Goal: Task Accomplishment & Management: Complete application form

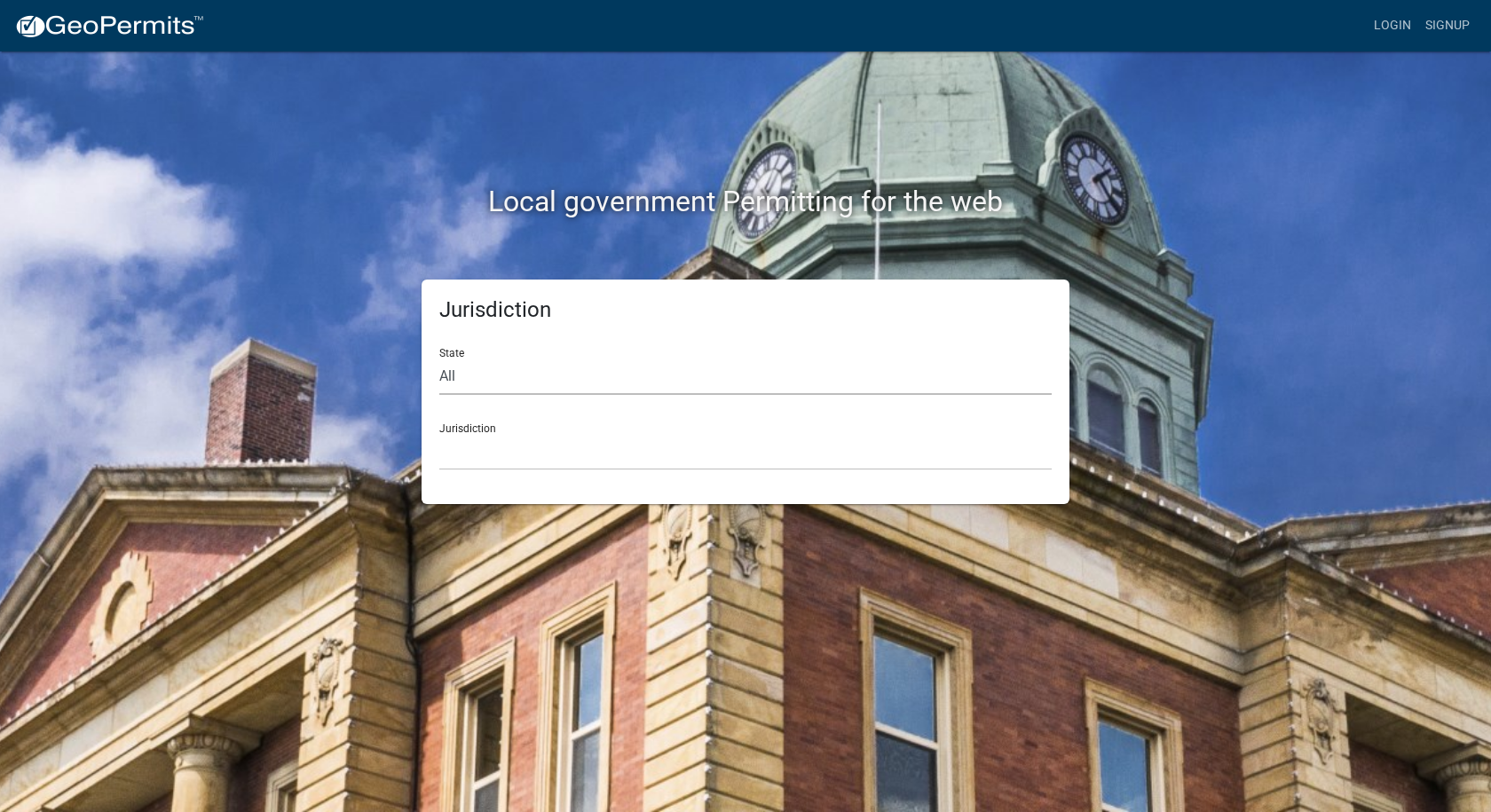
click at [482, 369] on select "All [US_STATE] [US_STATE] [US_STATE] [US_STATE] [US_STATE] [US_STATE] [US_STATE…" at bounding box center [746, 377] width 613 height 37
select select "[US_STATE]"
click at [439, 359] on select "All [US_STATE] [US_STATE] [US_STATE] [US_STATE] [US_STATE] [US_STATE] [US_STATE…" at bounding box center [746, 377] width 613 height 37
click at [487, 469] on select "City of [GEOGRAPHIC_DATA], [US_STATE] City of [GEOGRAPHIC_DATA], [US_STATE] Cit…" at bounding box center [746, 453] width 613 height 37
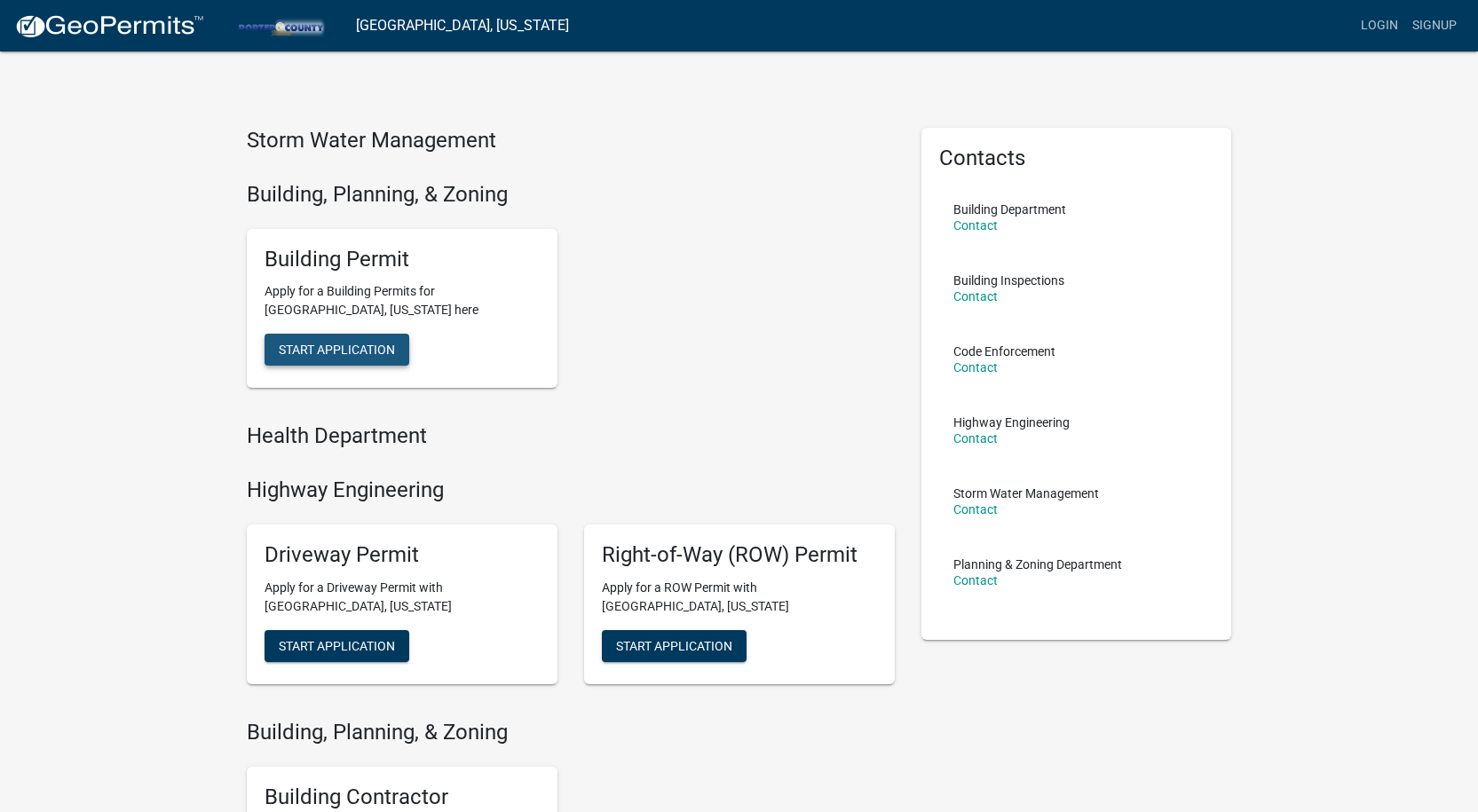
click at [358, 356] on span "Start Application" at bounding box center [337, 349] width 116 height 15
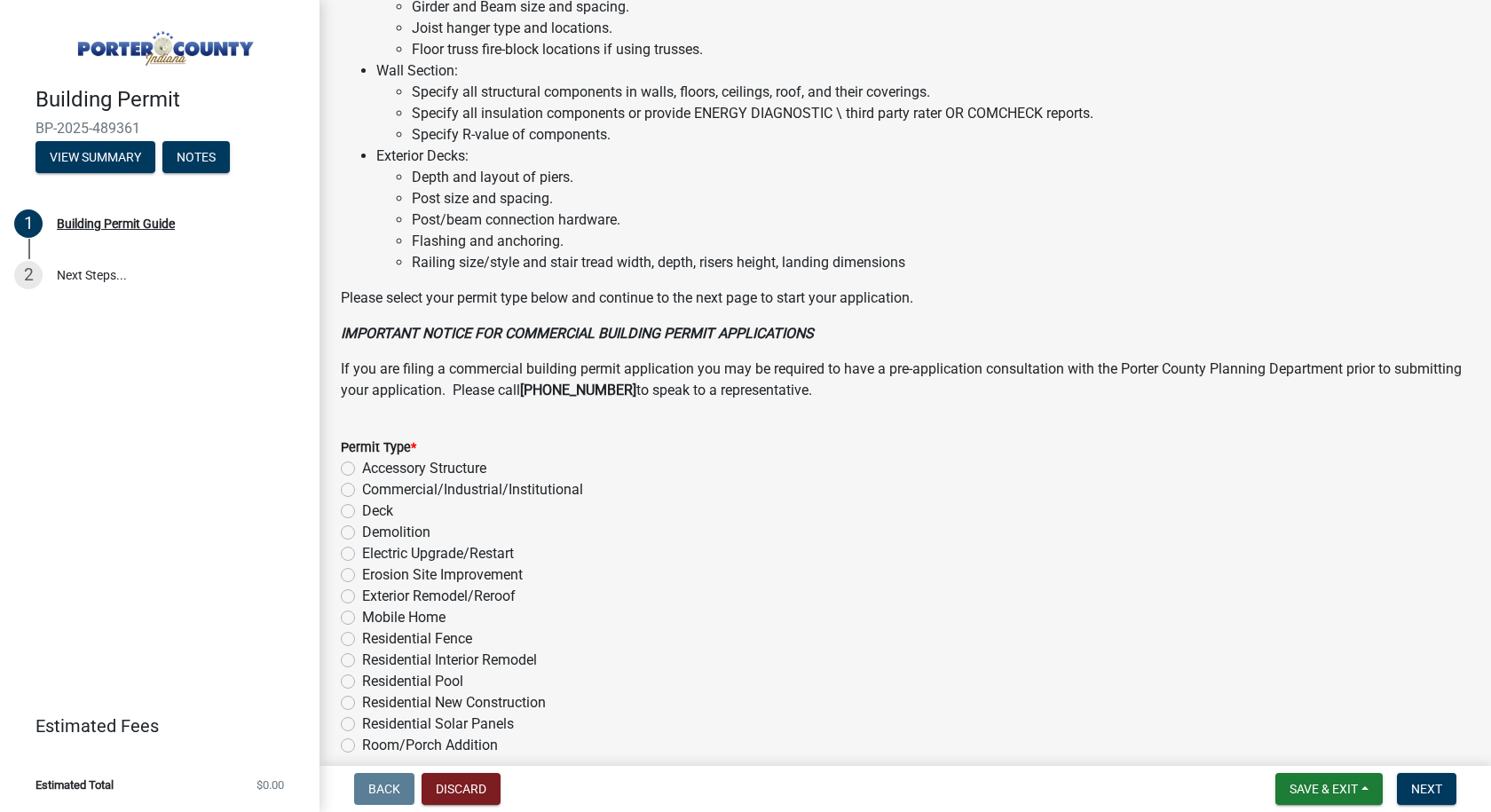
scroll to position [1237, 0]
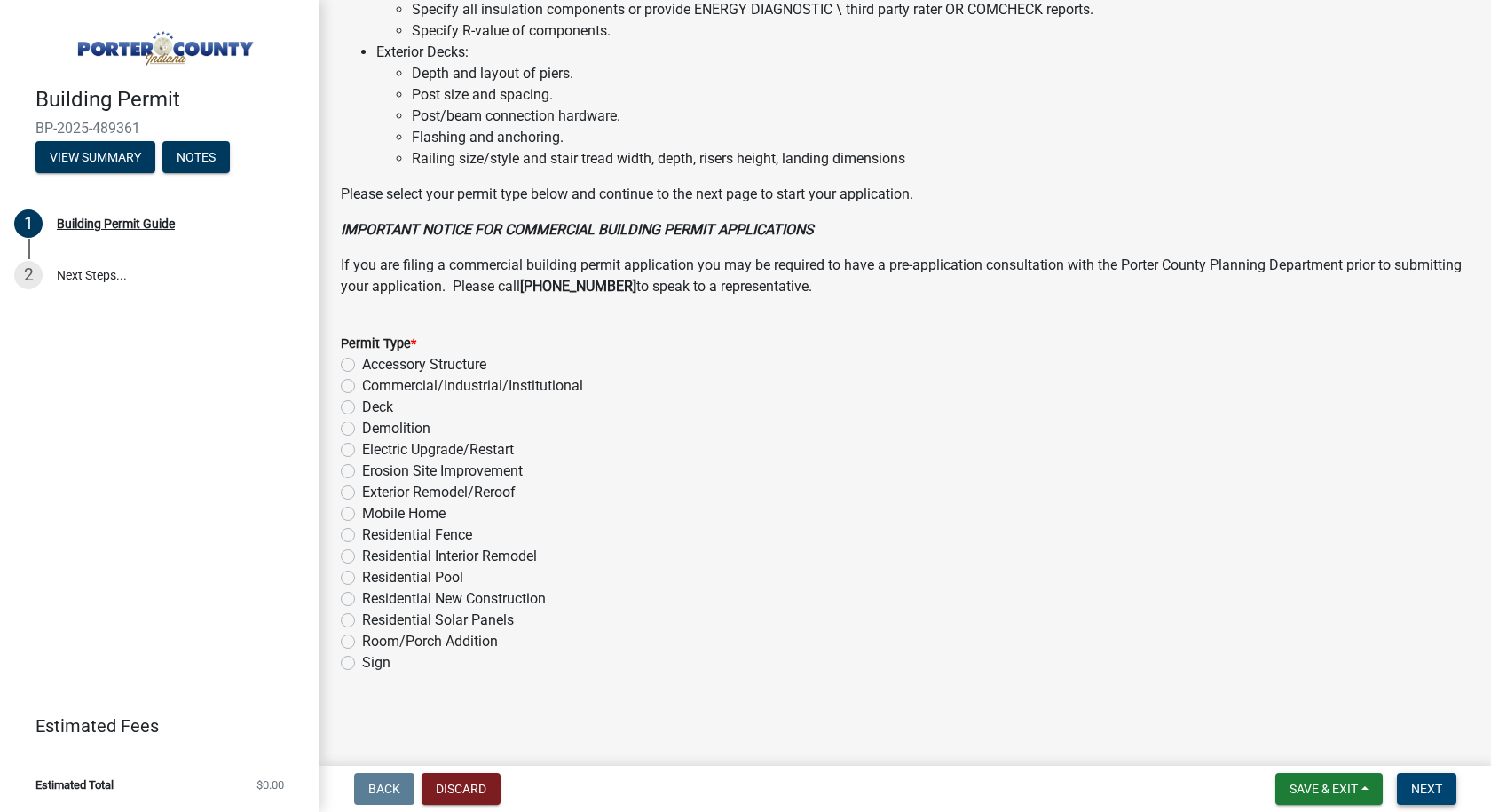
click at [1440, 779] on button "Next" at bounding box center [1426, 789] width 59 height 32
click at [1439, 779] on button "Next" at bounding box center [1426, 789] width 59 height 32
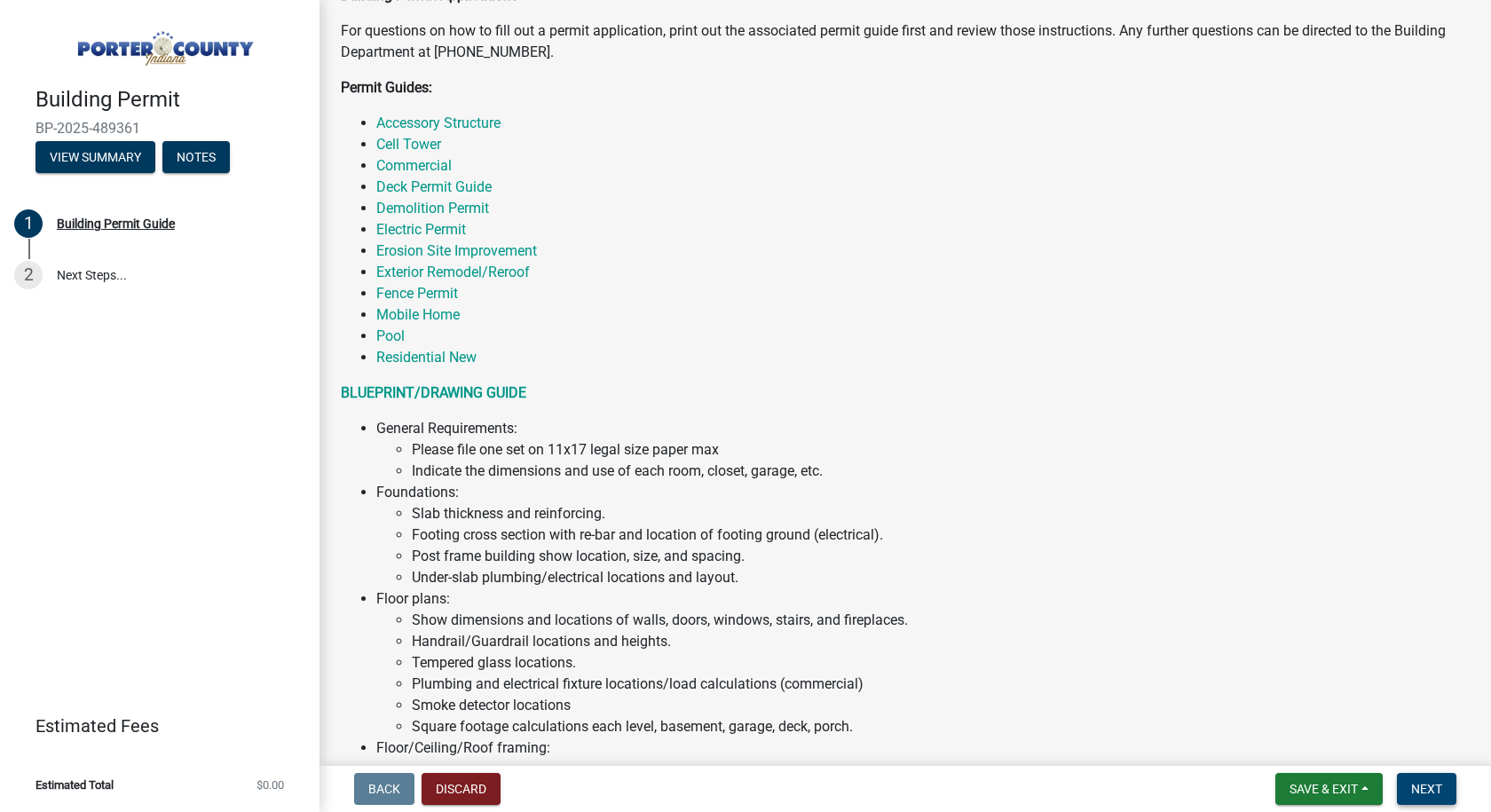
scroll to position [0, 0]
